Goal: Information Seeking & Learning: Learn about a topic

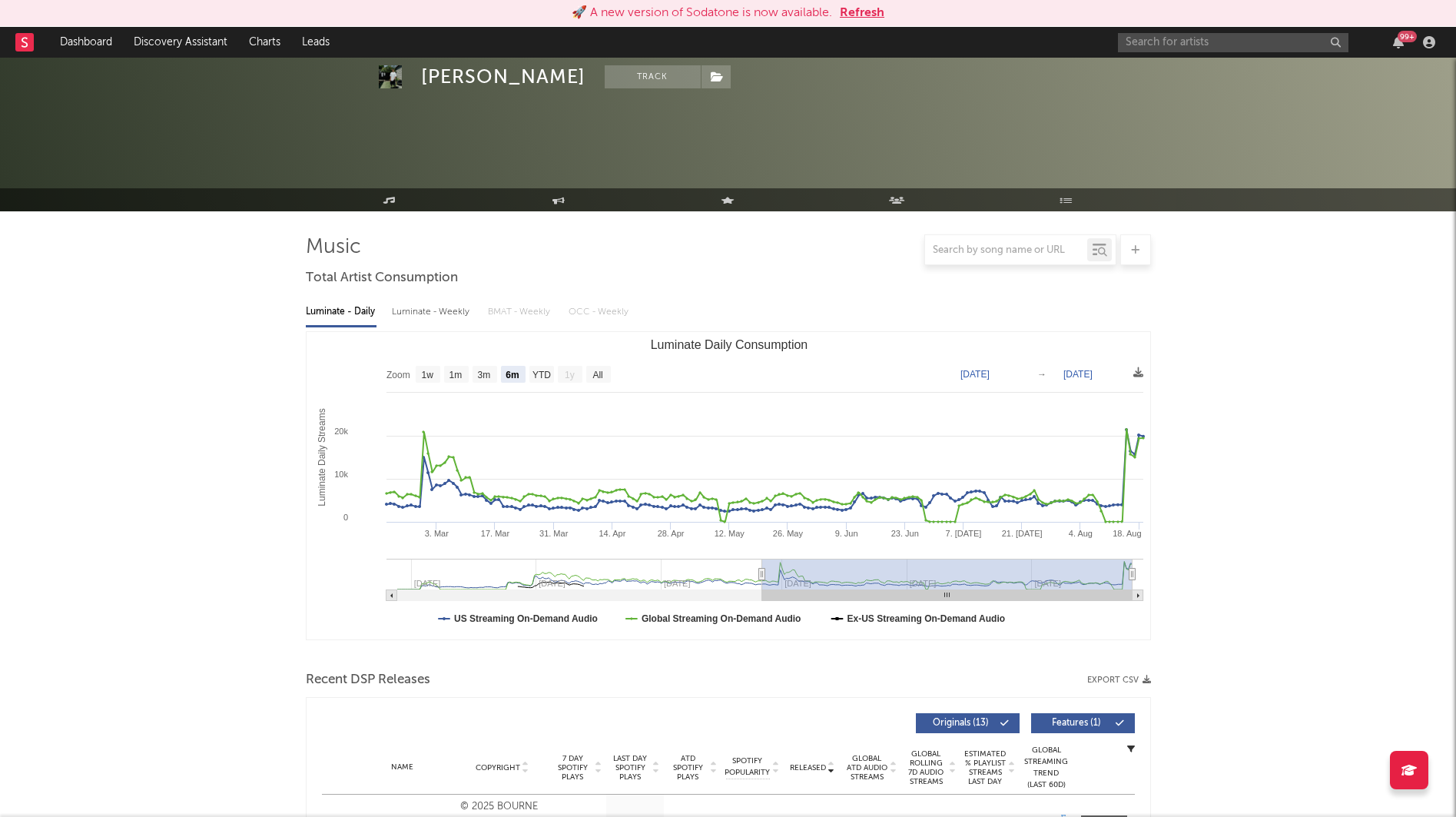
select select "6m"
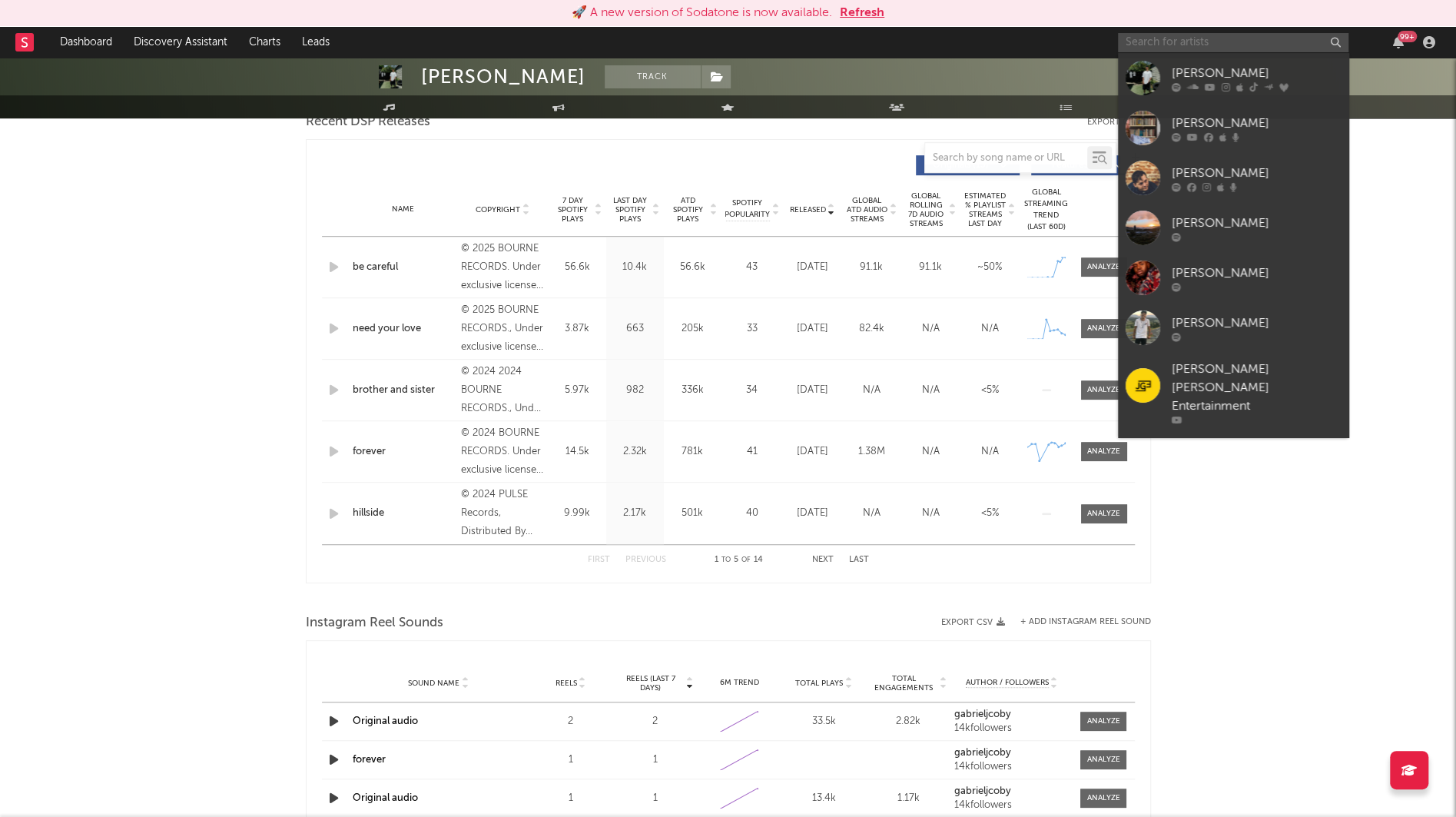
click at [1145, 41] on input "text" at bounding box center [1232, 43] width 231 height 19
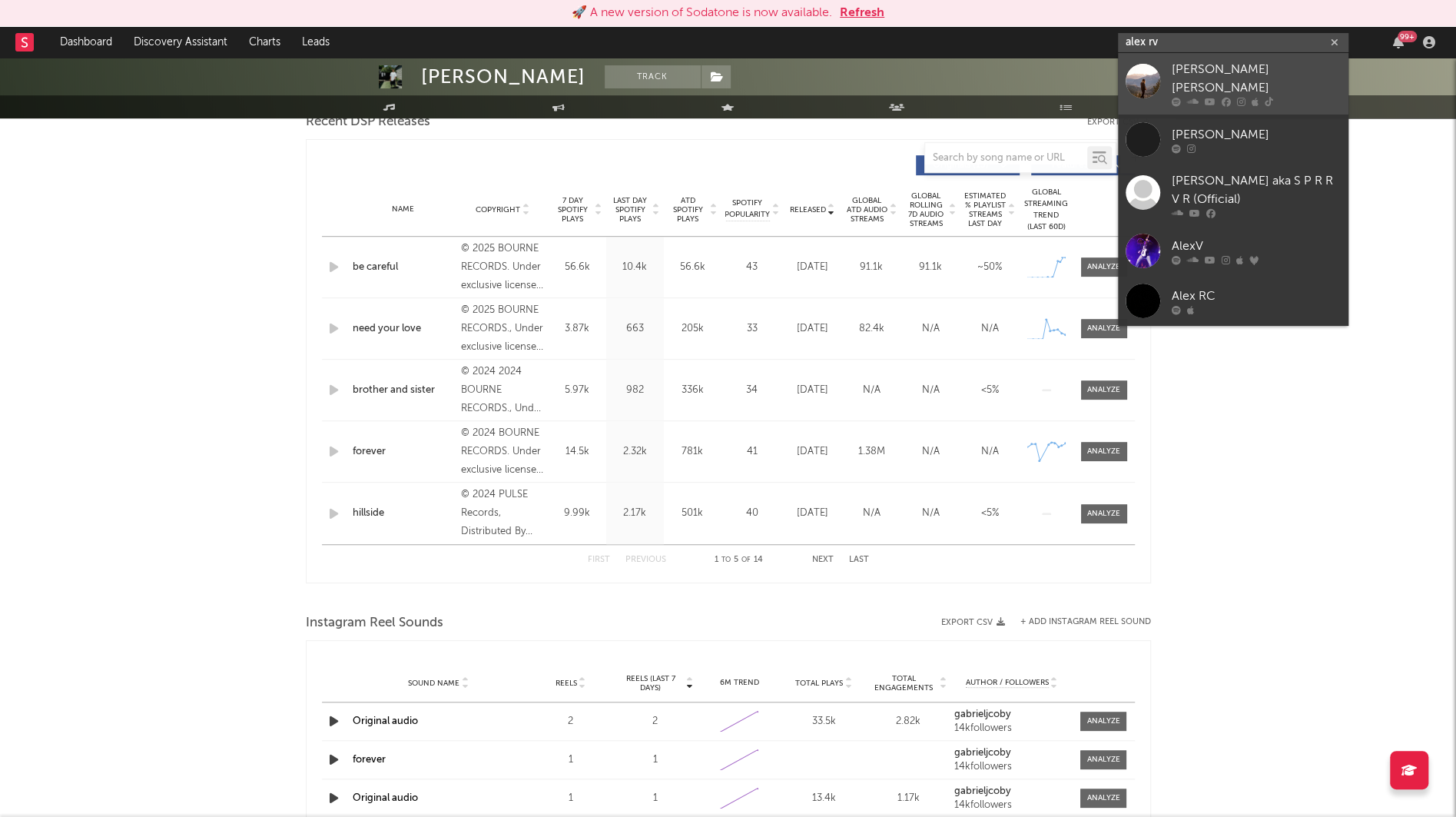
type input "alex rv"
click at [1185, 97] on div at bounding box center [1256, 102] width 169 height 9
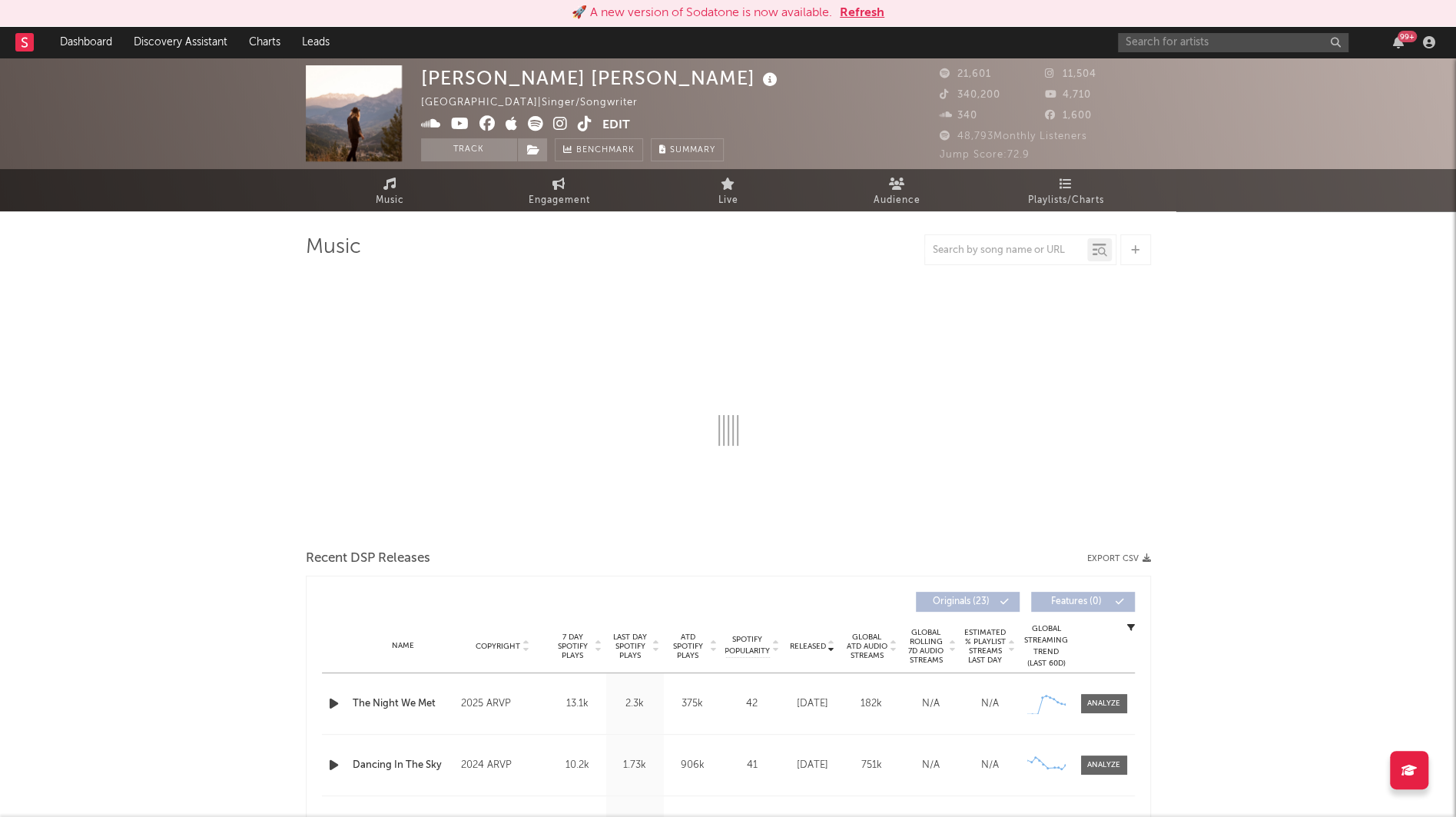
select select "1w"
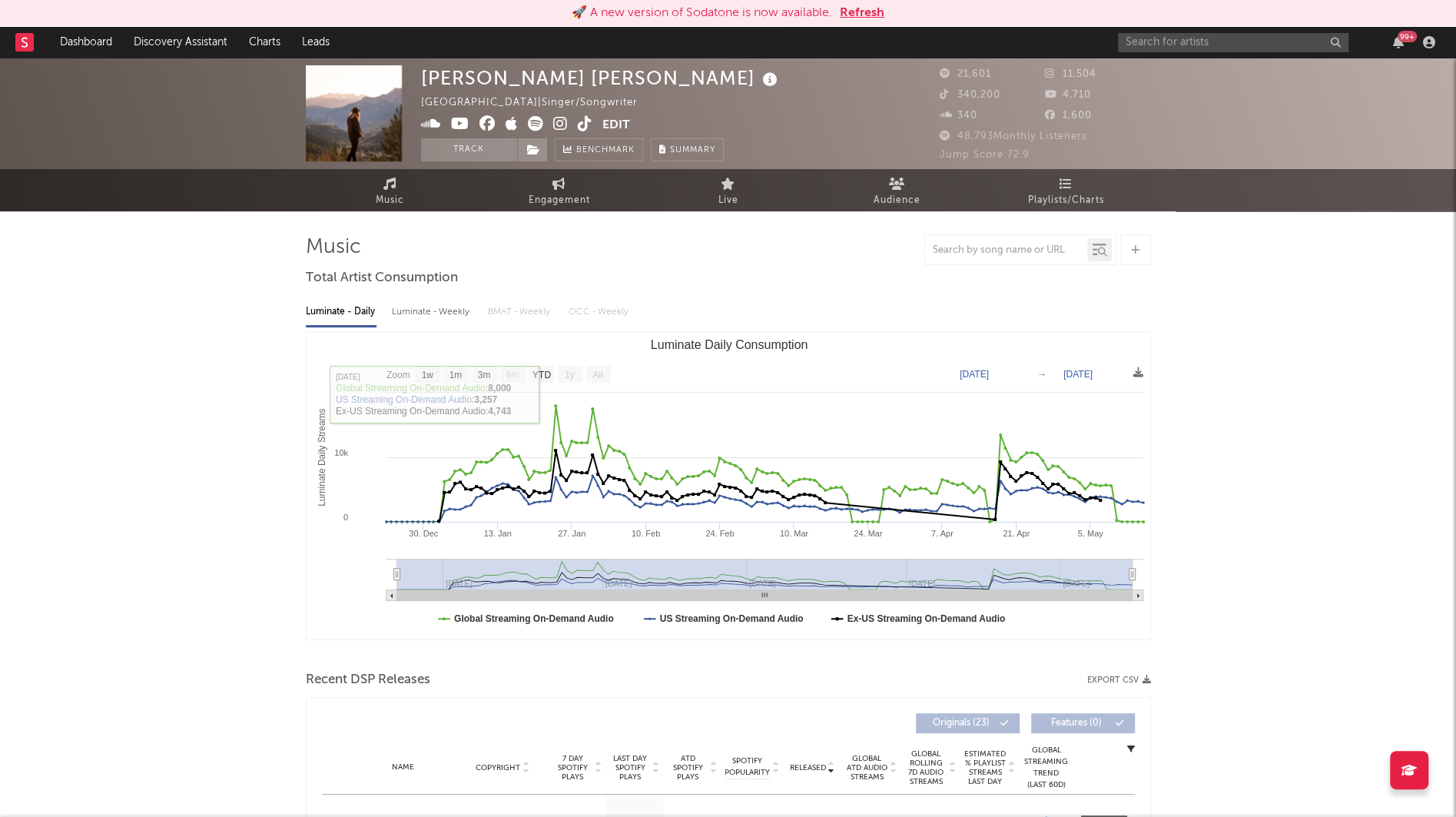
click at [760, 74] on icon at bounding box center [771, 80] width 22 height 21
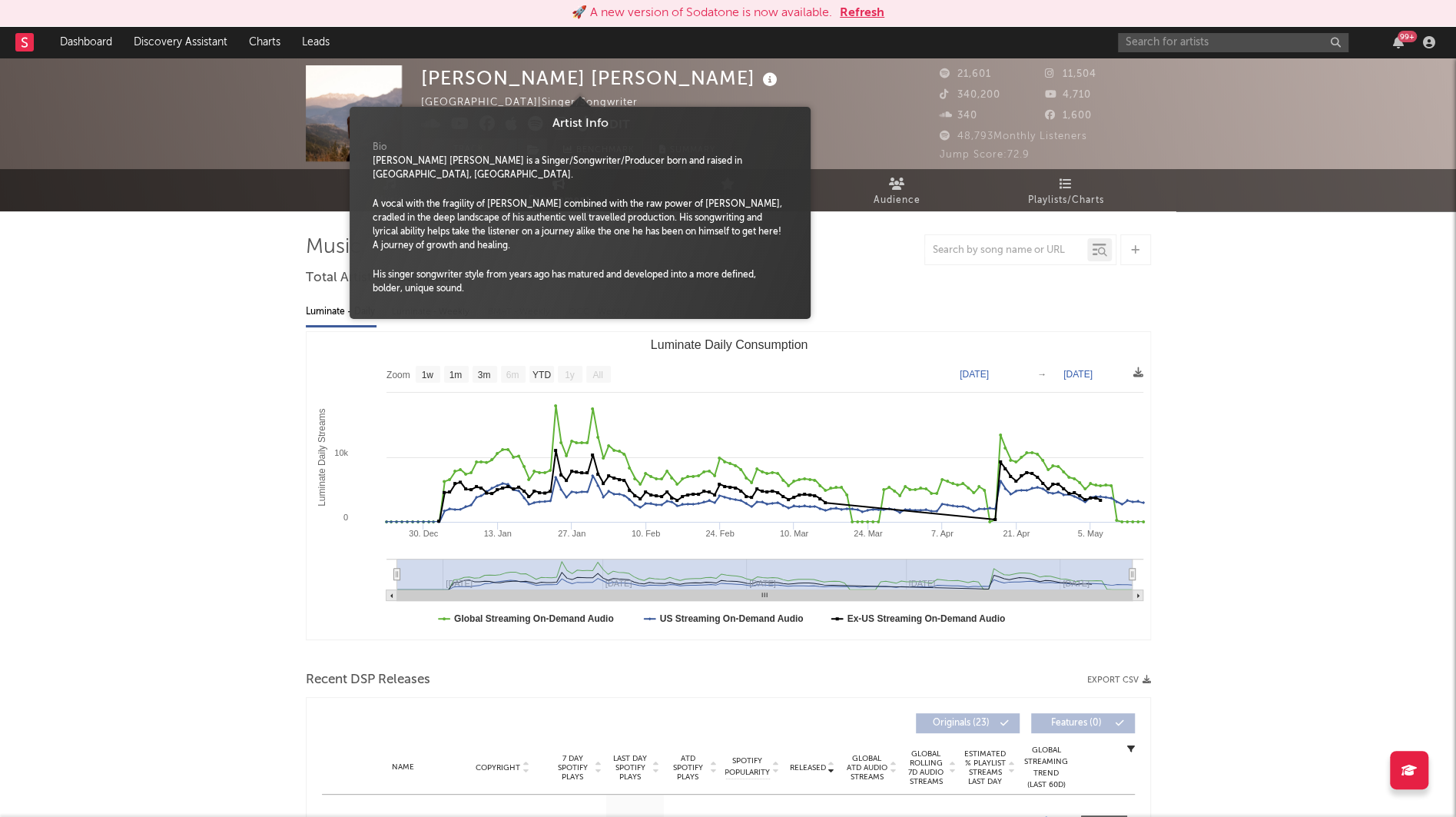
click at [134, 161] on div "[PERSON_NAME] [PERSON_NAME] [GEOGRAPHIC_DATA] | Singer/Songwriter Edit Track Be…" at bounding box center [728, 113] width 1456 height 111
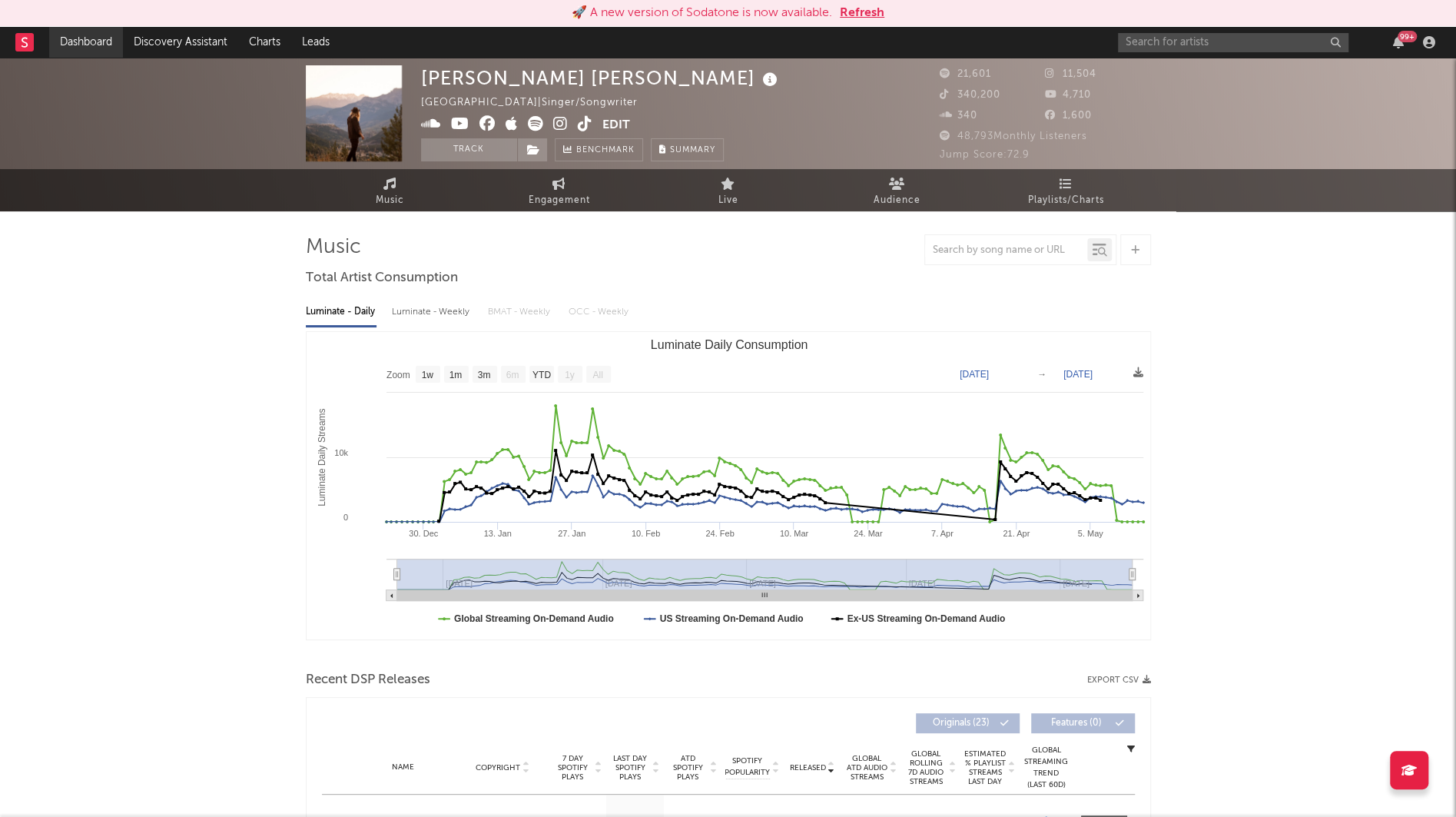
click at [96, 51] on link "Dashboard" at bounding box center [86, 42] width 74 height 31
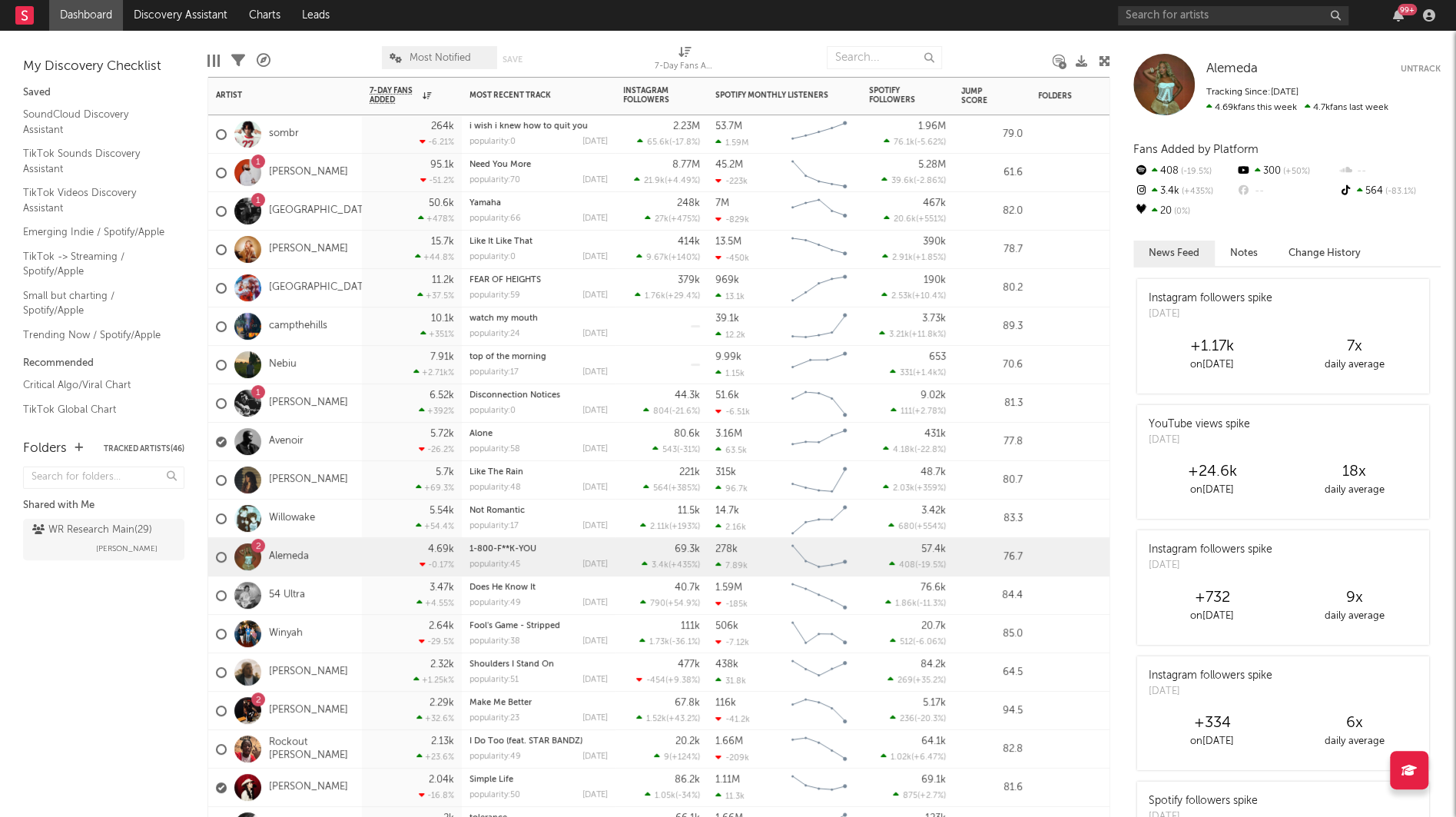
click at [291, 410] on div "1 Marc A Ridge" at bounding box center [282, 403] width 133 height 45
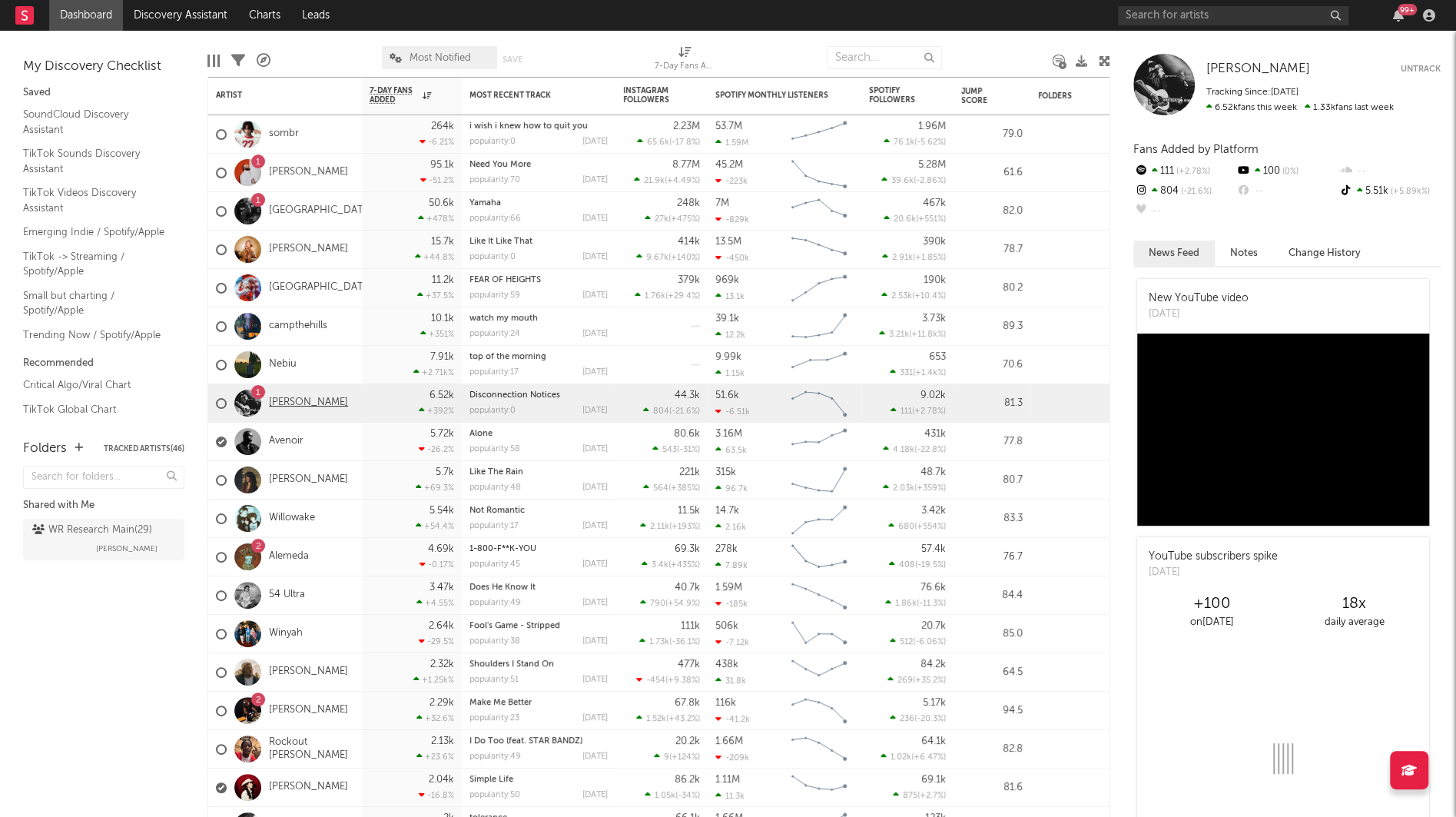
click at [291, 402] on link "Marc A Ridge" at bounding box center [308, 403] width 79 height 13
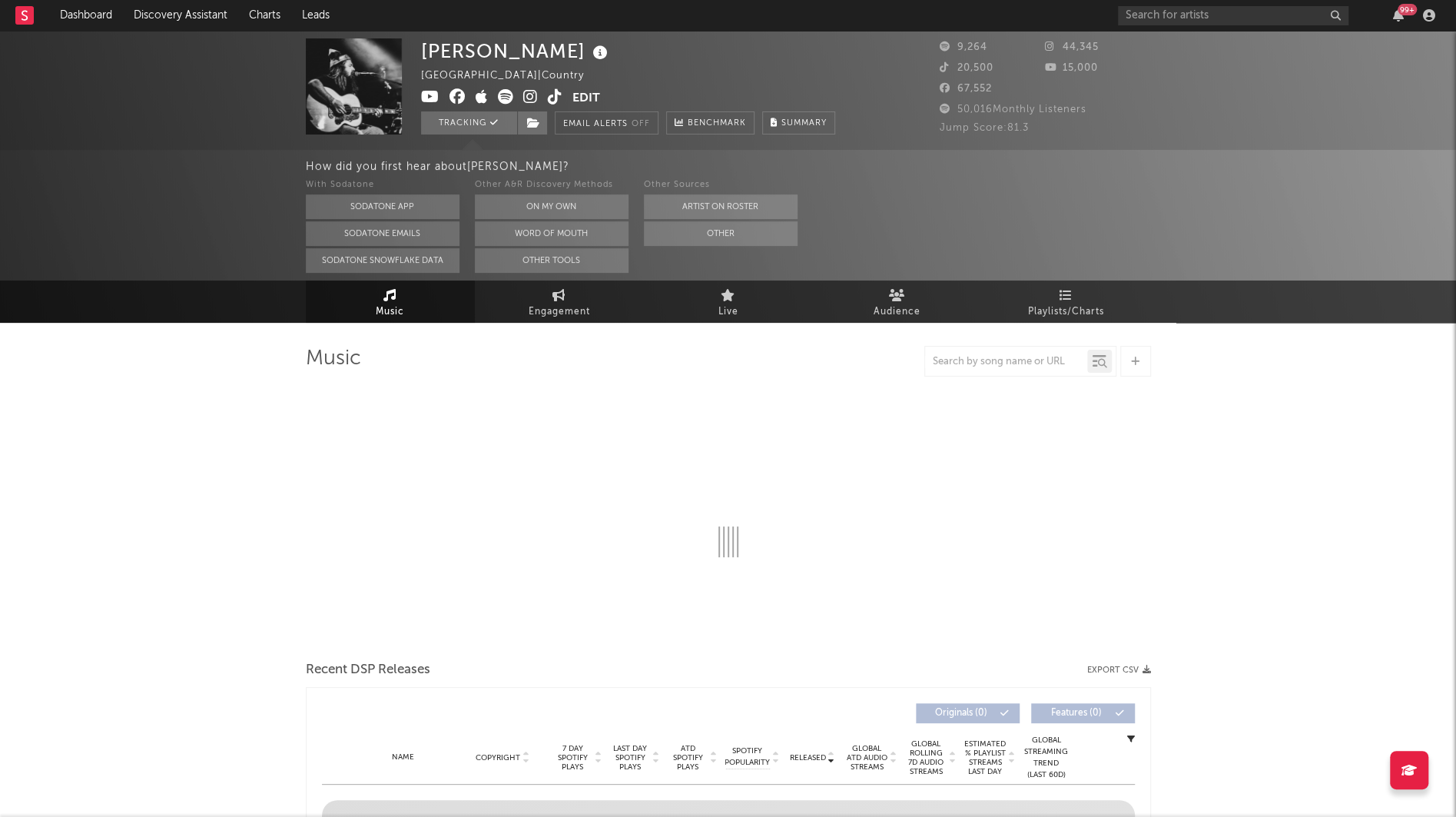
select select "6m"
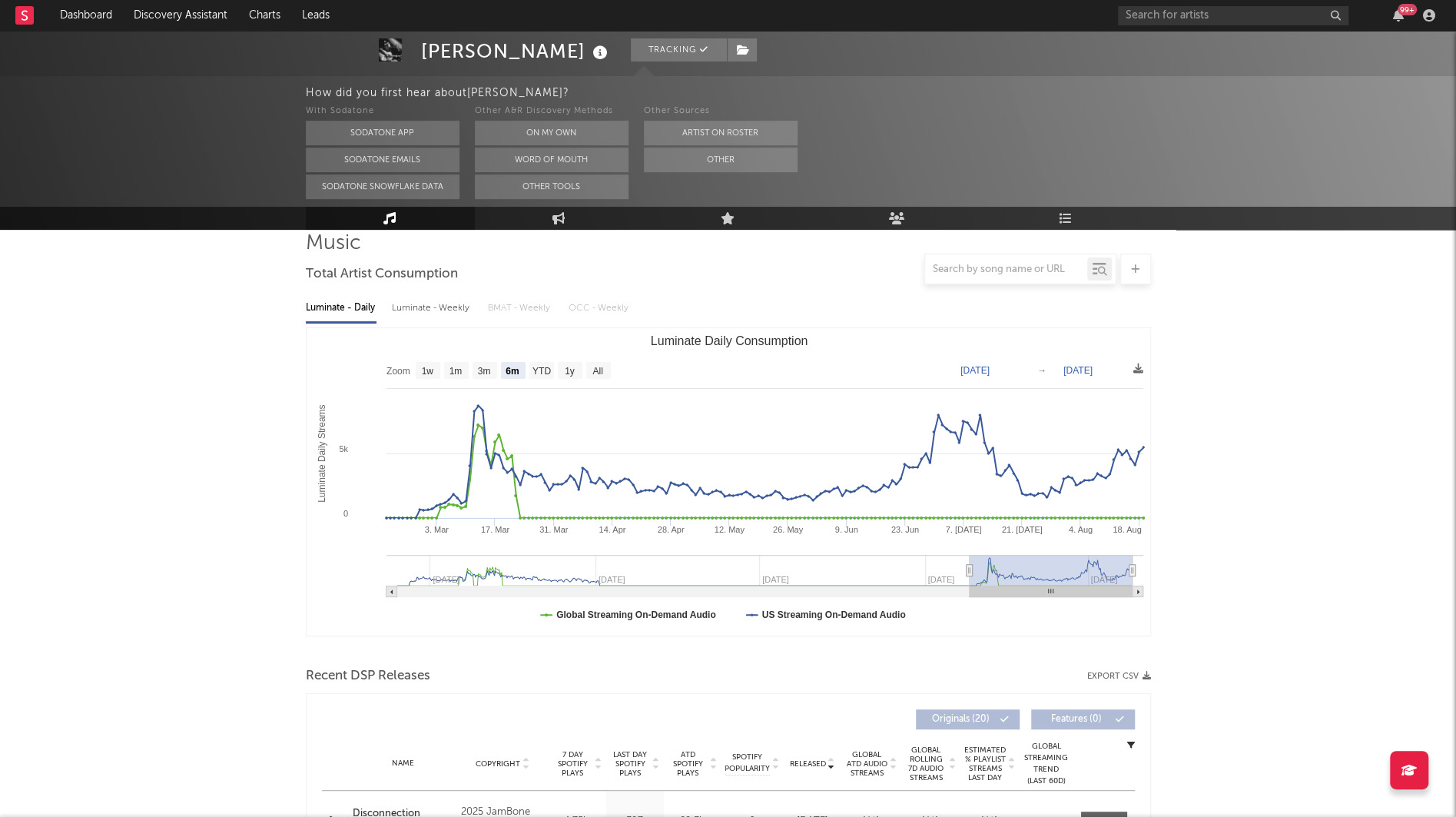
scroll to position [146, 0]
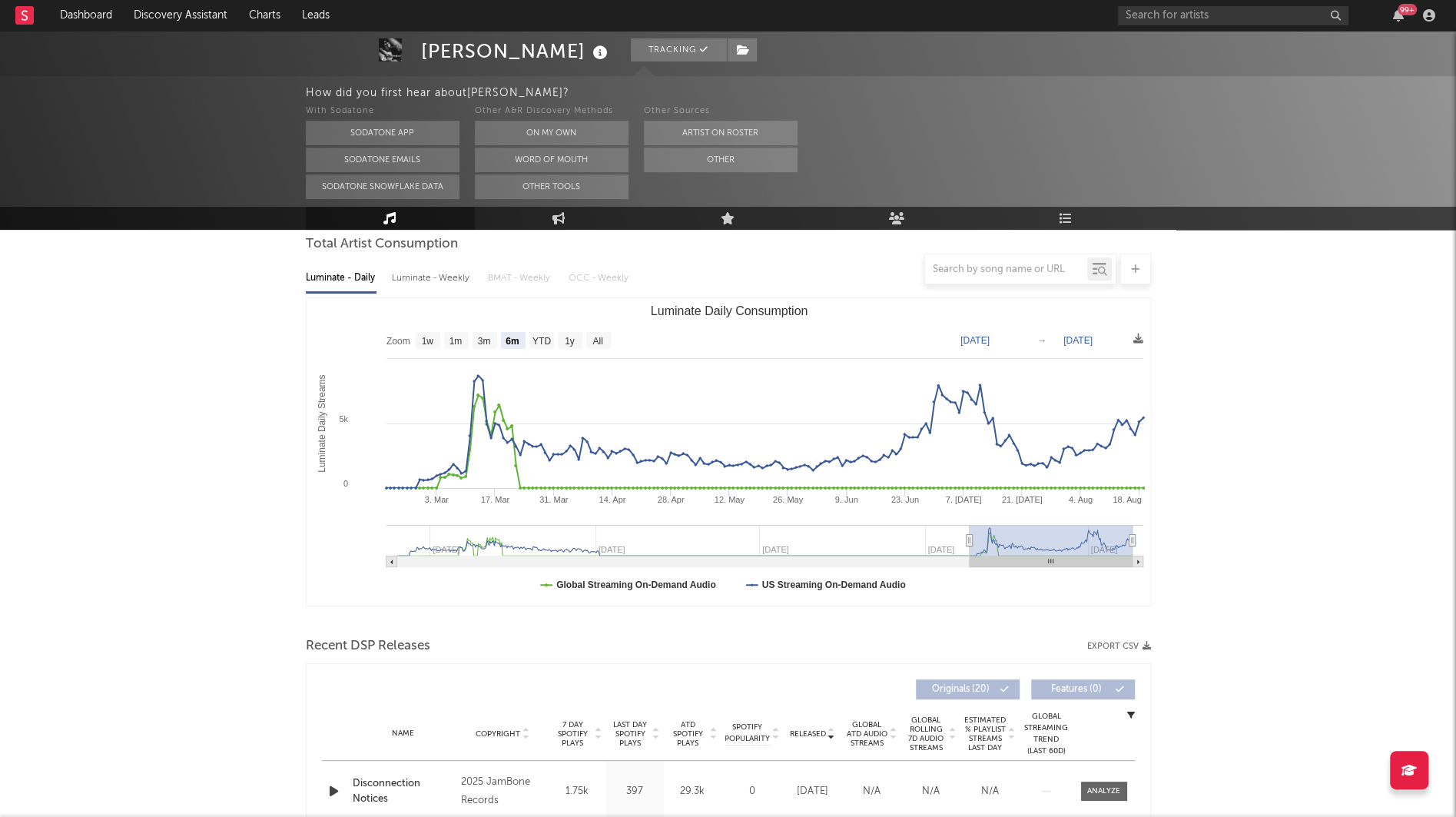
click at [589, 55] on icon at bounding box center [600, 53] width 22 height 21
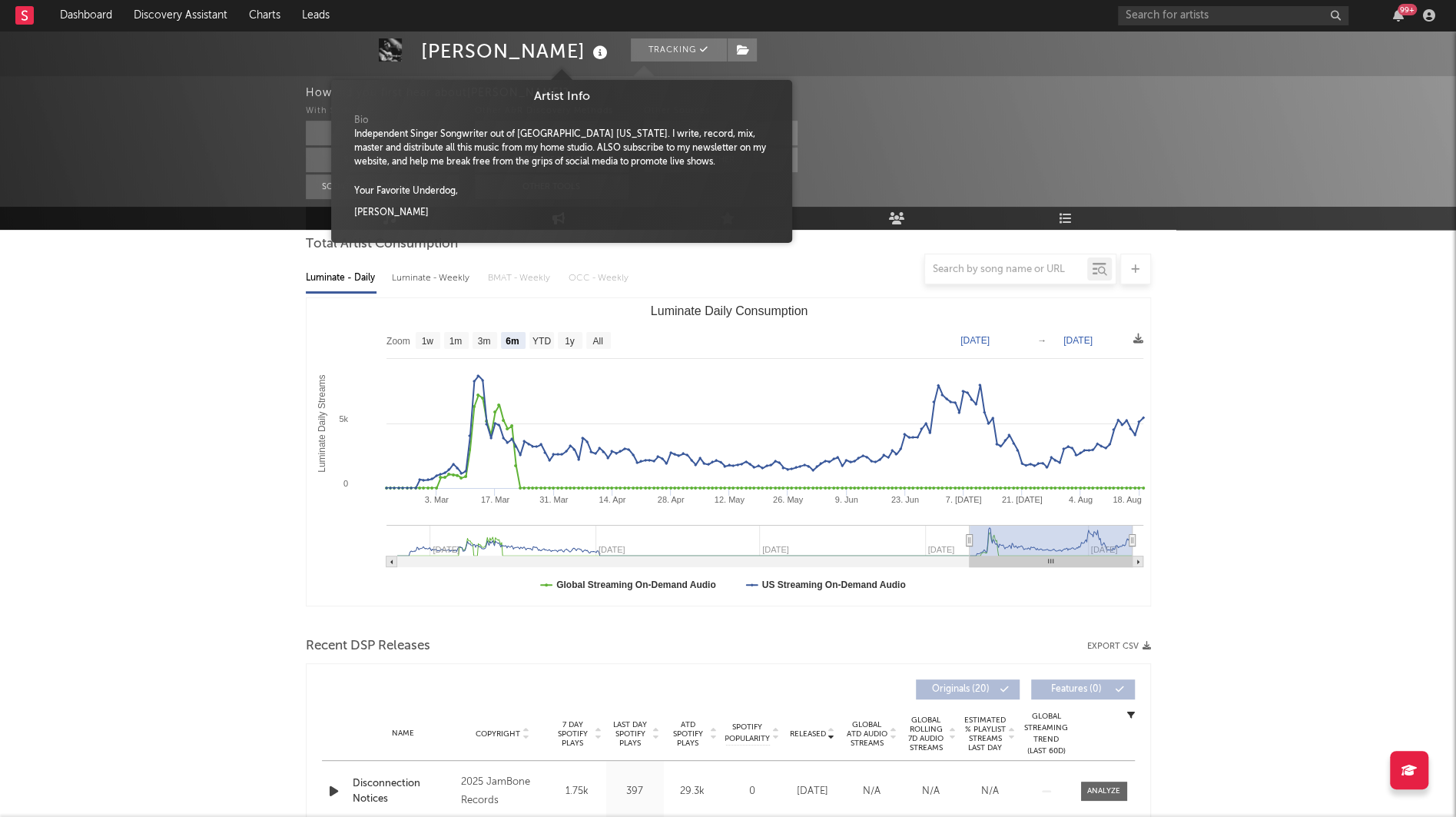
click at [236, 121] on div "How did you first hear about Marc A Ridge ? With Sodatone Sodatone App Sodatone…" at bounding box center [728, 141] width 1456 height 131
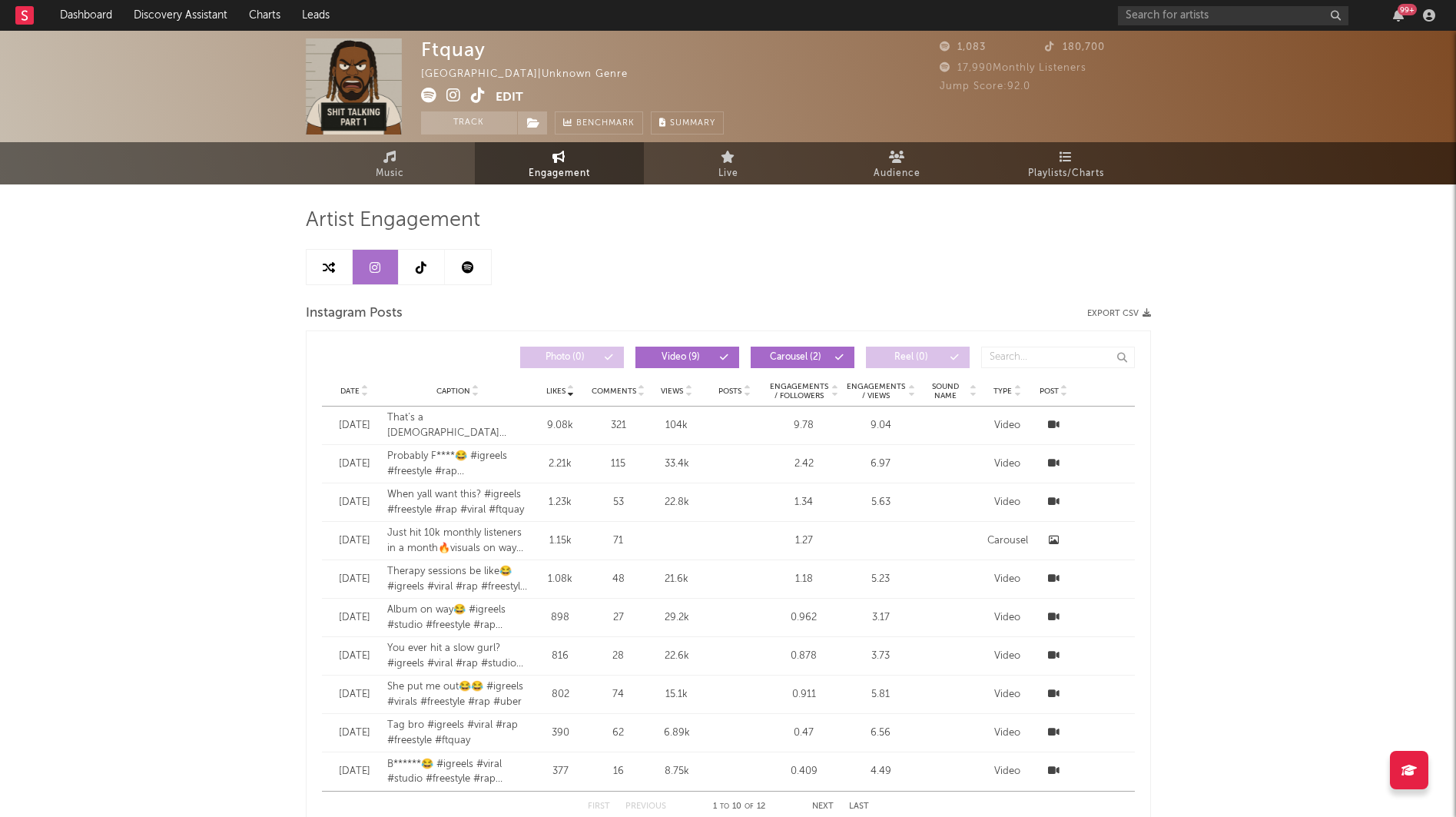
select select "1w"
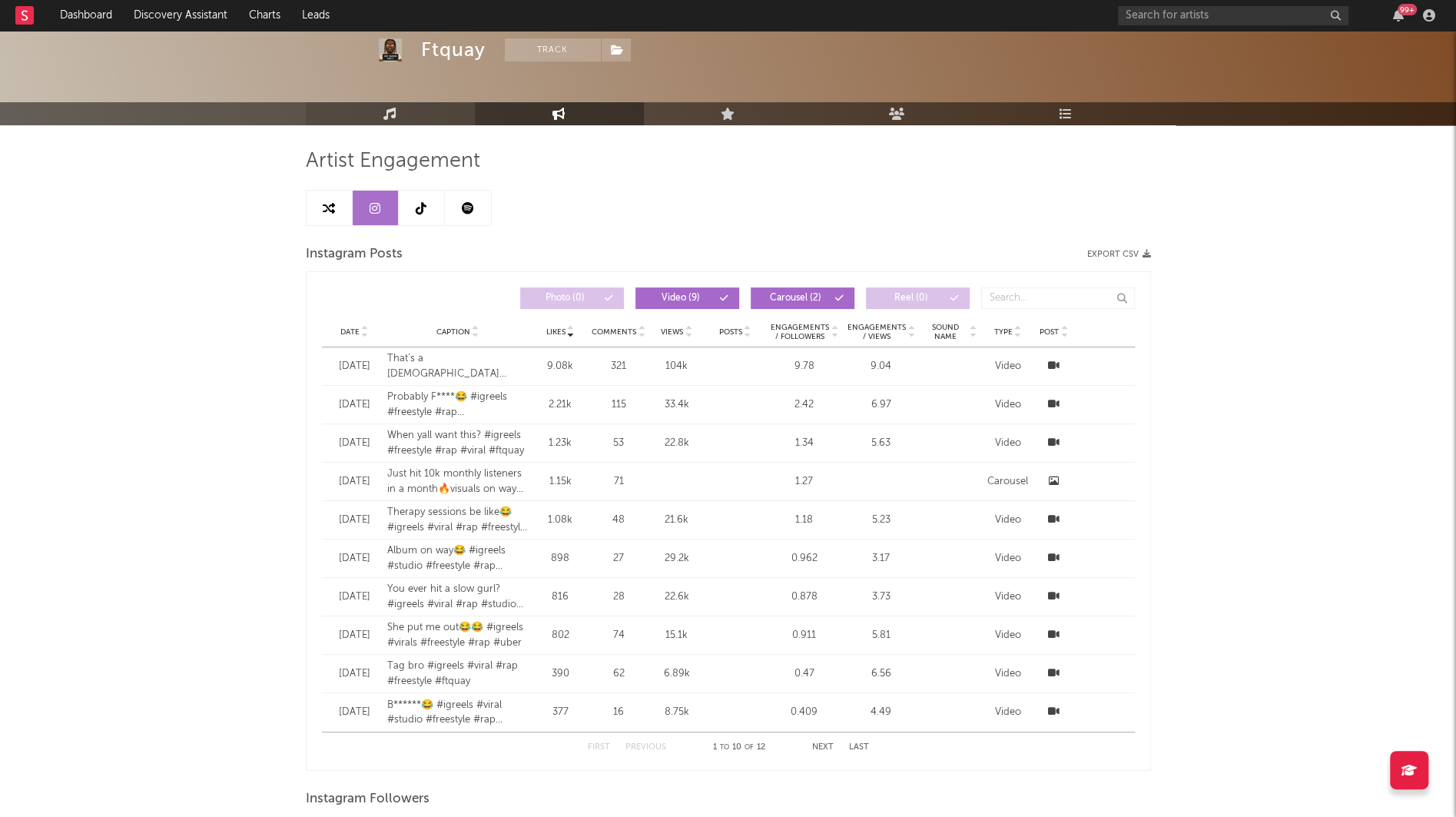
scroll to position [57, 0]
